Goal: Transaction & Acquisition: Download file/media

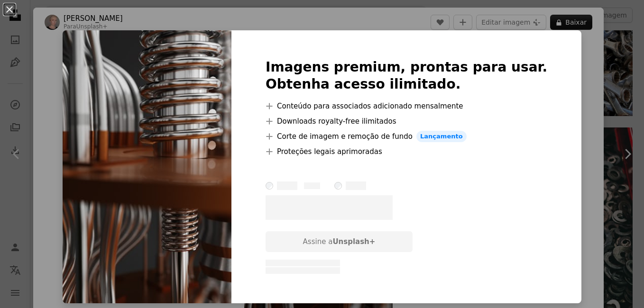
scroll to position [1755, 0]
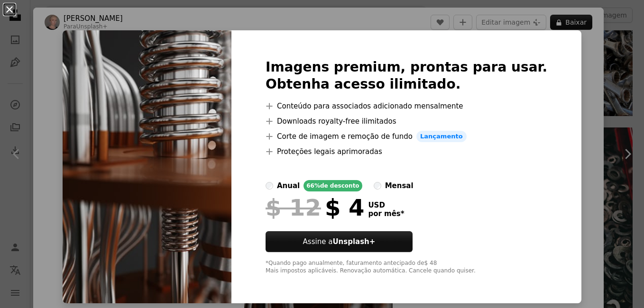
click at [11, 13] on button "An X shape" at bounding box center [9, 9] width 11 height 11
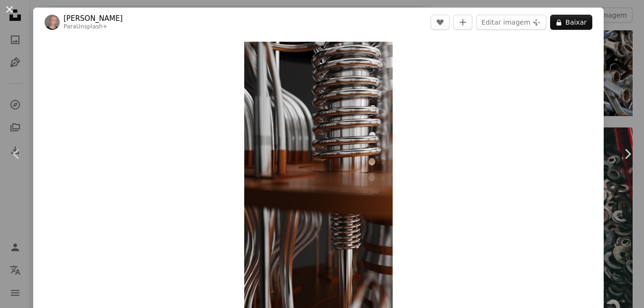
click at [5, 7] on button "An X shape" at bounding box center [9, 9] width 11 height 11
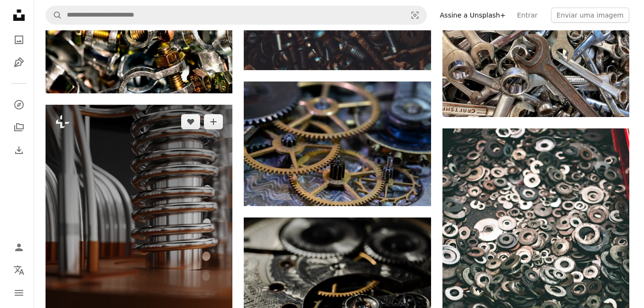
scroll to position [1802, 0]
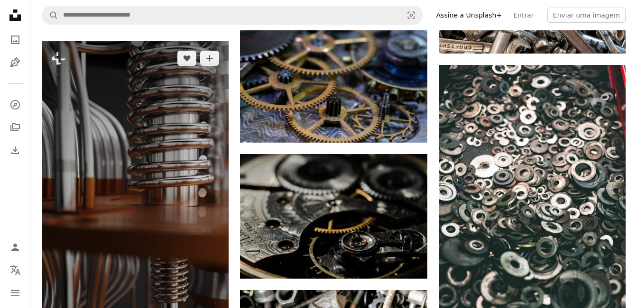
click at [84, 120] on img at bounding box center [135, 215] width 187 height 348
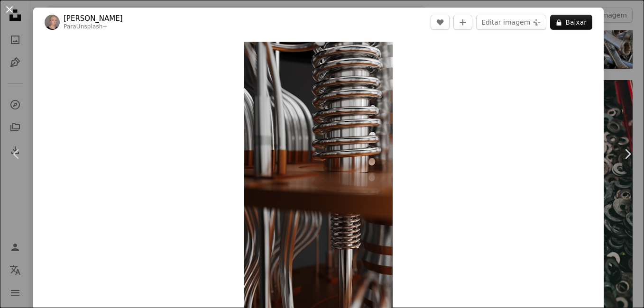
click at [8, 11] on button "An X shape" at bounding box center [9, 9] width 11 height 11
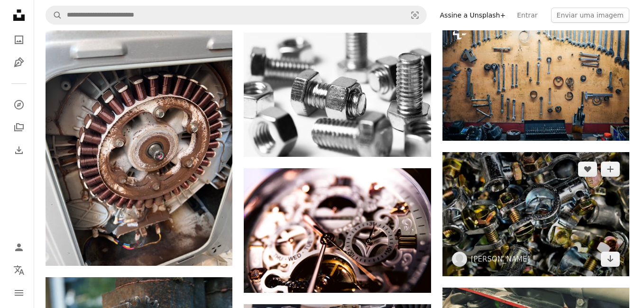
scroll to position [3035, 0]
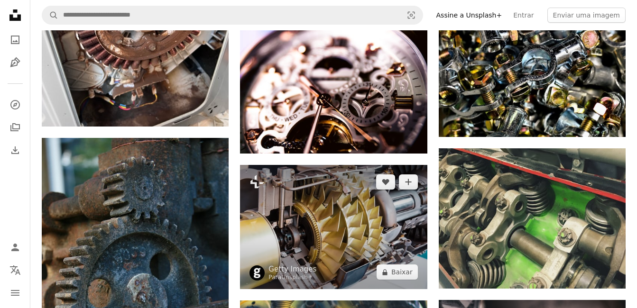
click at [341, 196] on img at bounding box center [333, 227] width 187 height 125
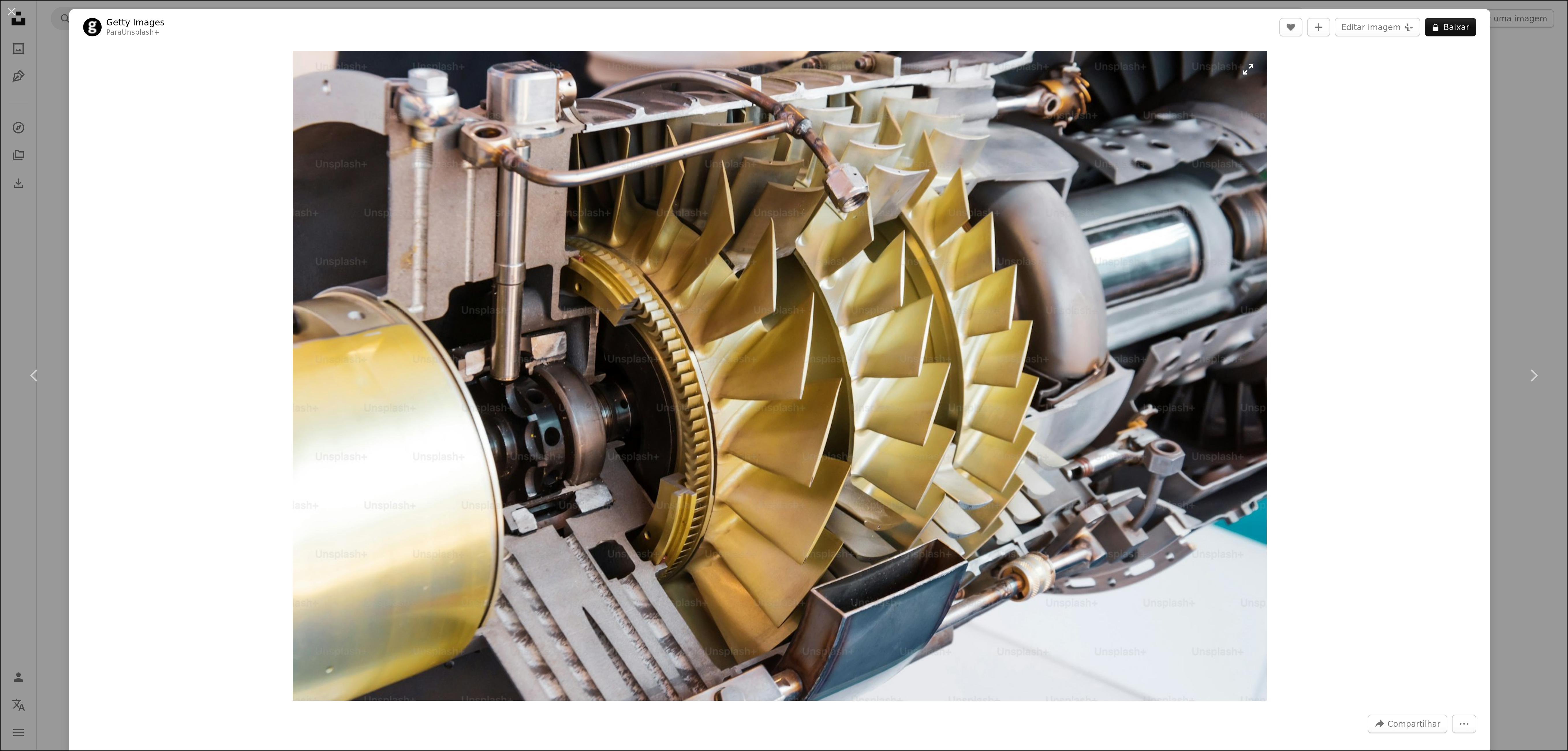
scroll to position [1847, 0]
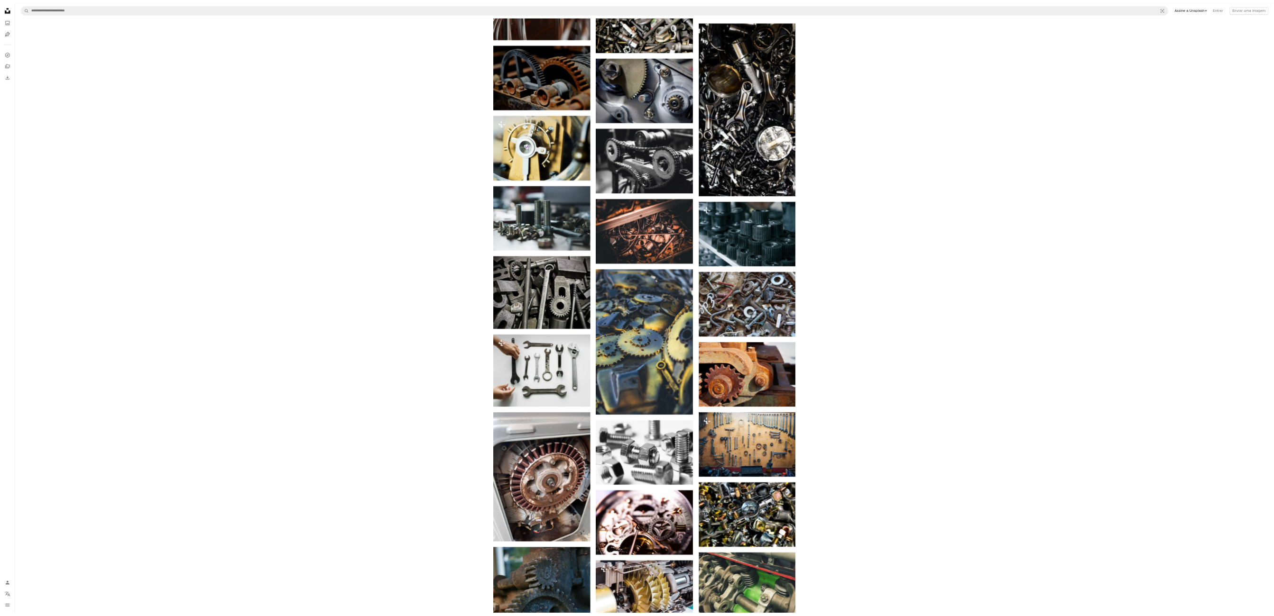
scroll to position [4331, 0]
